Goal: Entertainment & Leisure: Consume media (video, audio)

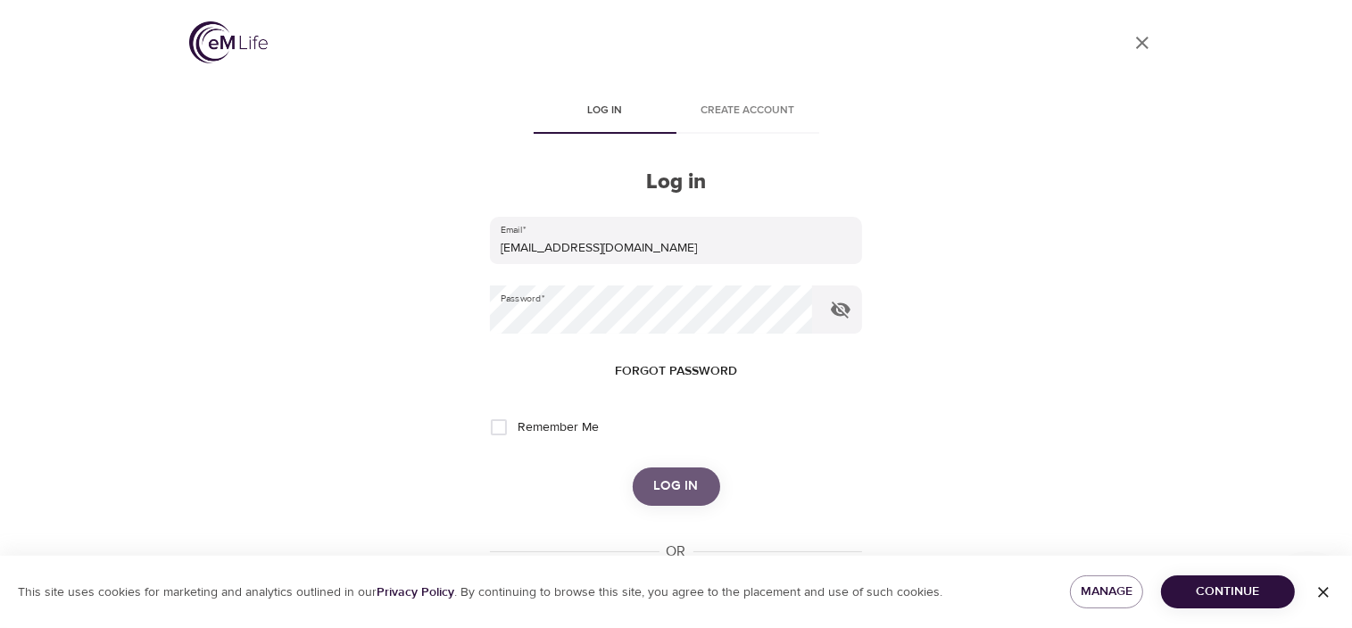
click at [671, 482] on span "Log in" at bounding box center [676, 486] width 45 height 23
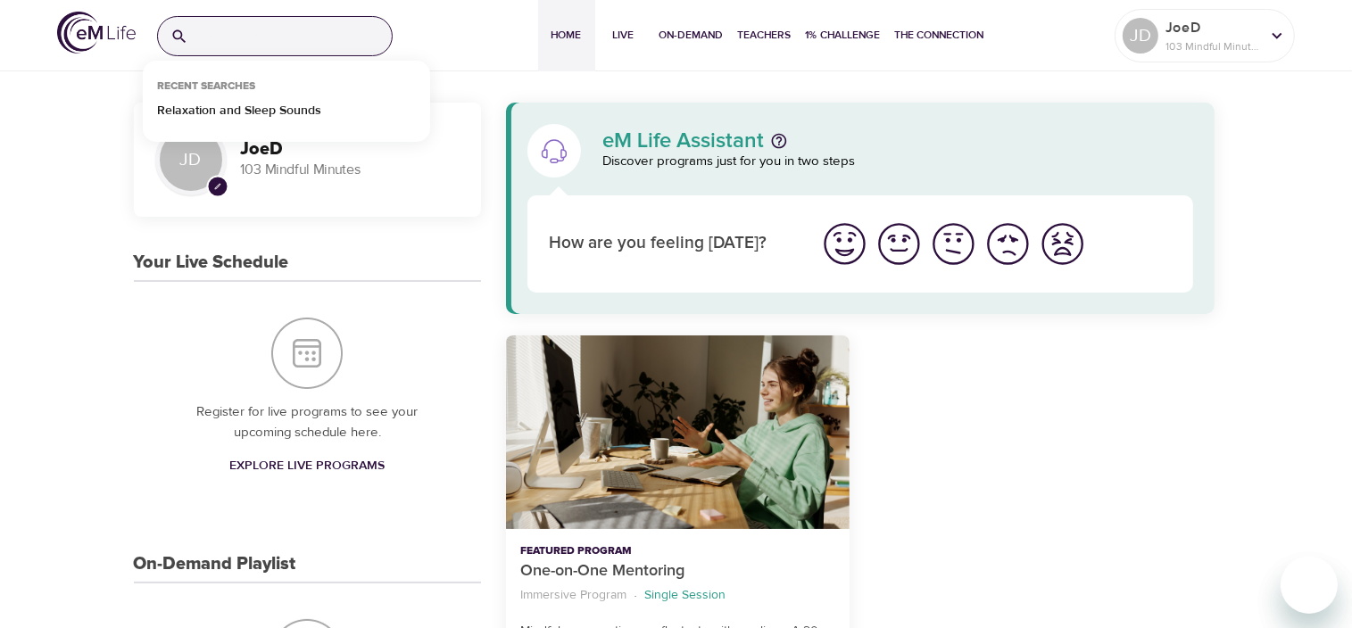
click at [260, 37] on input "search" at bounding box center [293, 36] width 196 height 38
click at [256, 110] on p "Relaxation and Sleep Sounds" at bounding box center [239, 115] width 164 height 26
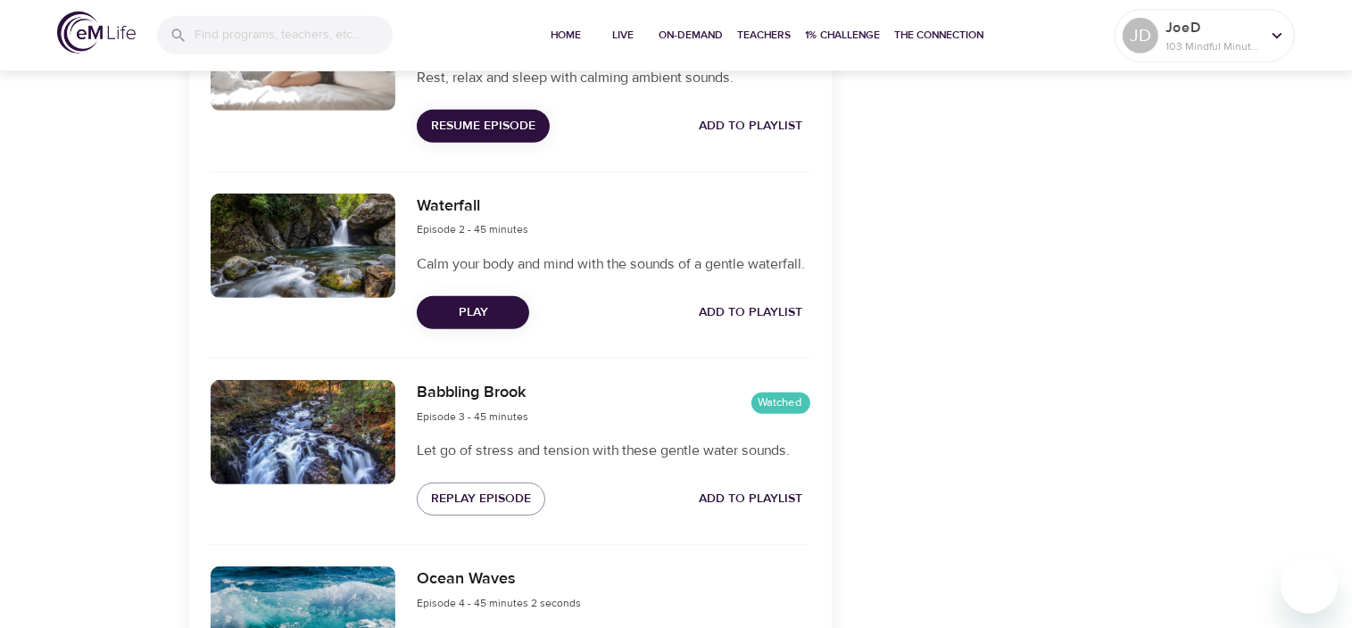
scroll to position [891, 0]
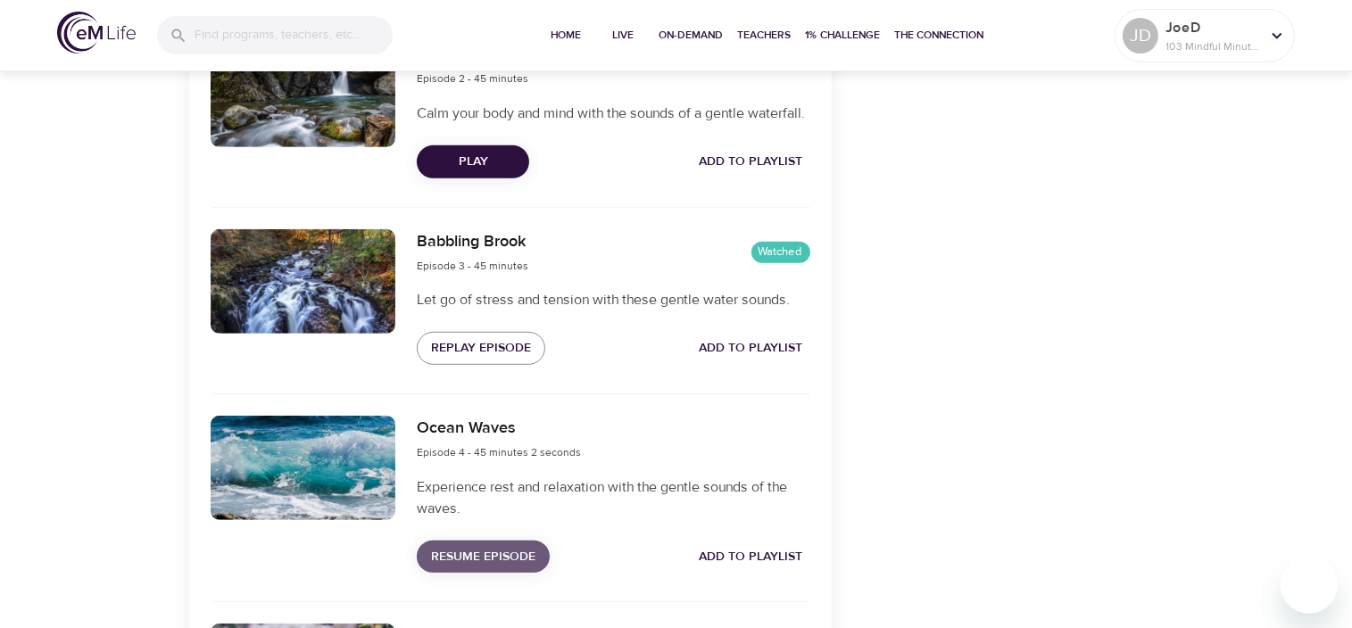
click at [485, 568] on span "Resume Episode" at bounding box center [483, 557] width 104 height 22
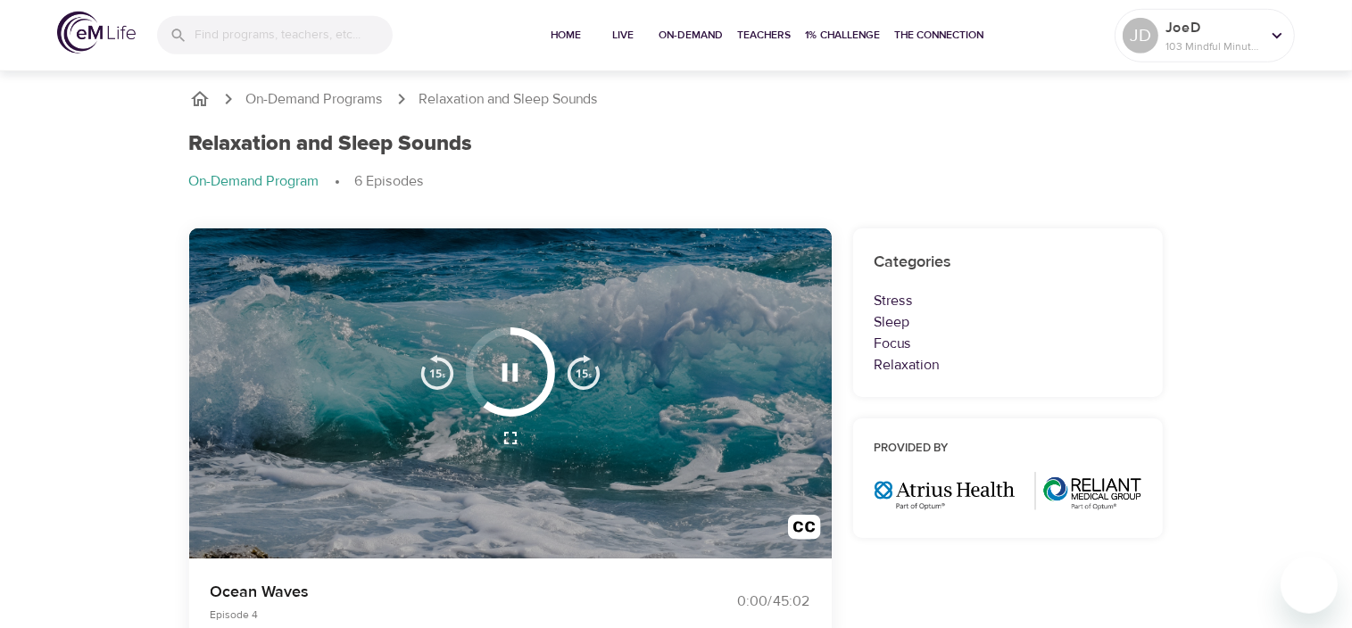
scroll to position [0, 0]
click at [505, 369] on icon "button" at bounding box center [510, 372] width 16 height 18
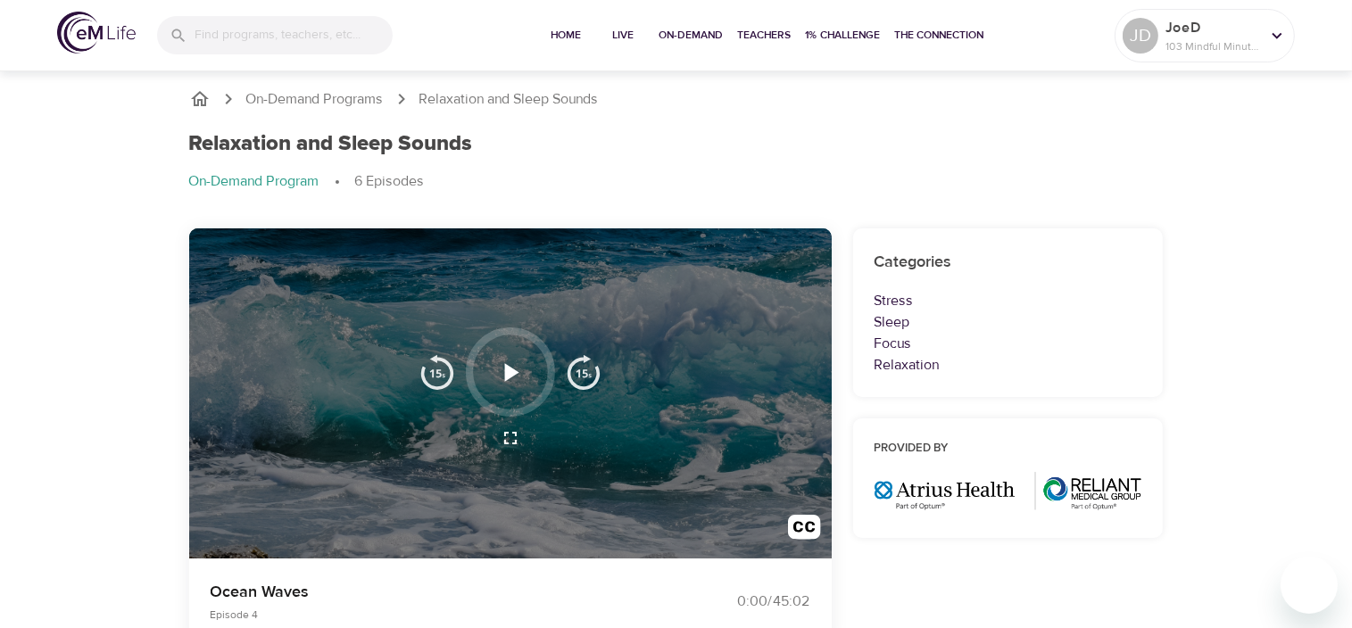
click at [512, 369] on icon "button" at bounding box center [512, 372] width 14 height 18
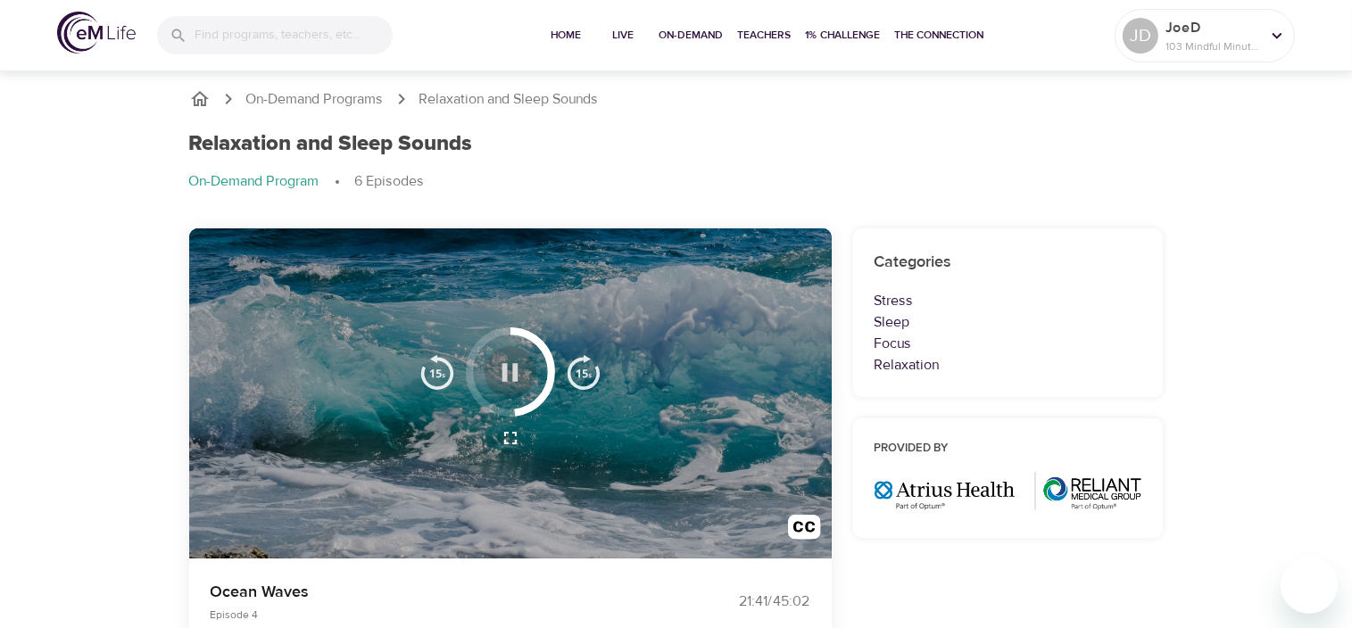
click at [509, 369] on icon "button" at bounding box center [509, 372] width 31 height 31
